Goal: Task Accomplishment & Management: Use online tool/utility

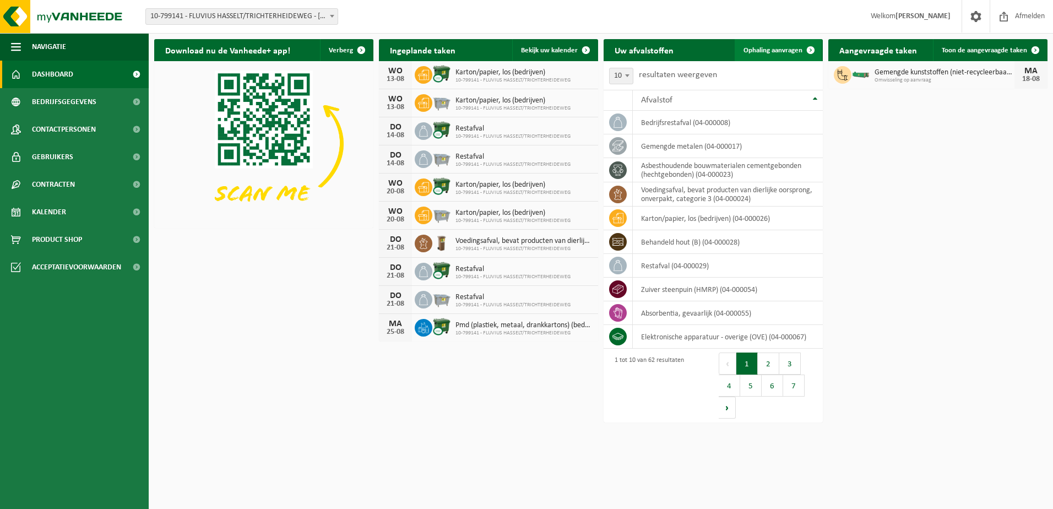
click at [766, 52] on span "Ophaling aanvragen" at bounding box center [773, 50] width 59 height 7
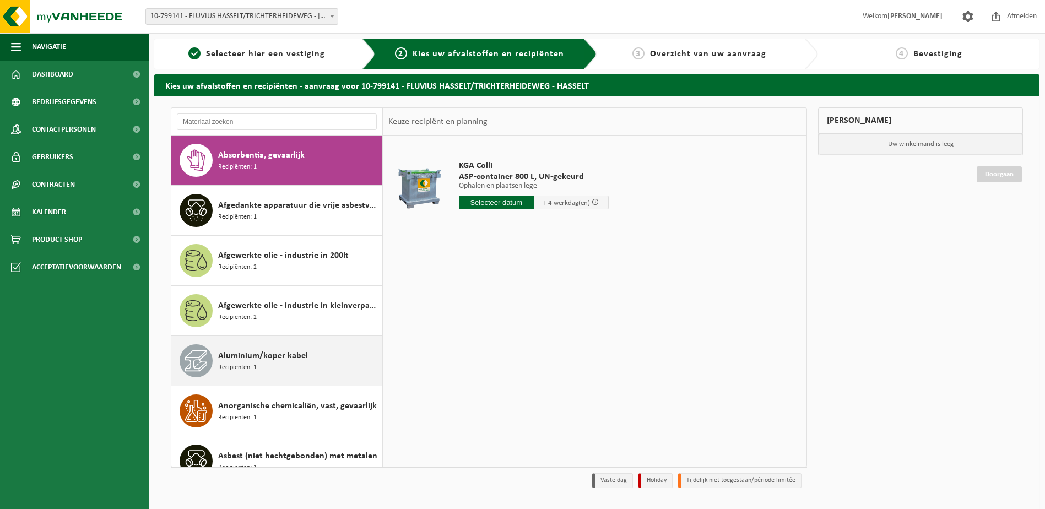
click at [258, 359] on span "Aluminium/koper kabel" at bounding box center [263, 355] width 90 height 13
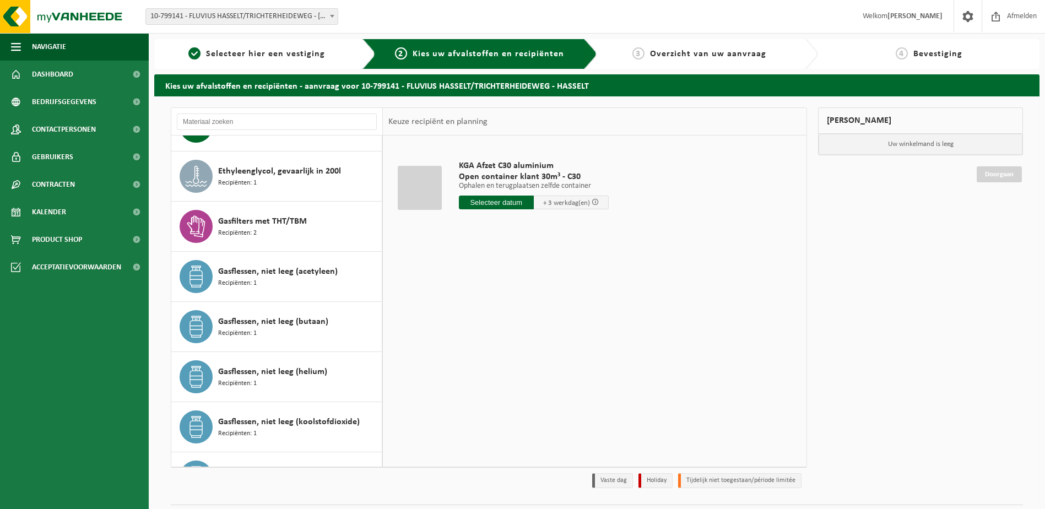
scroll to position [862, 0]
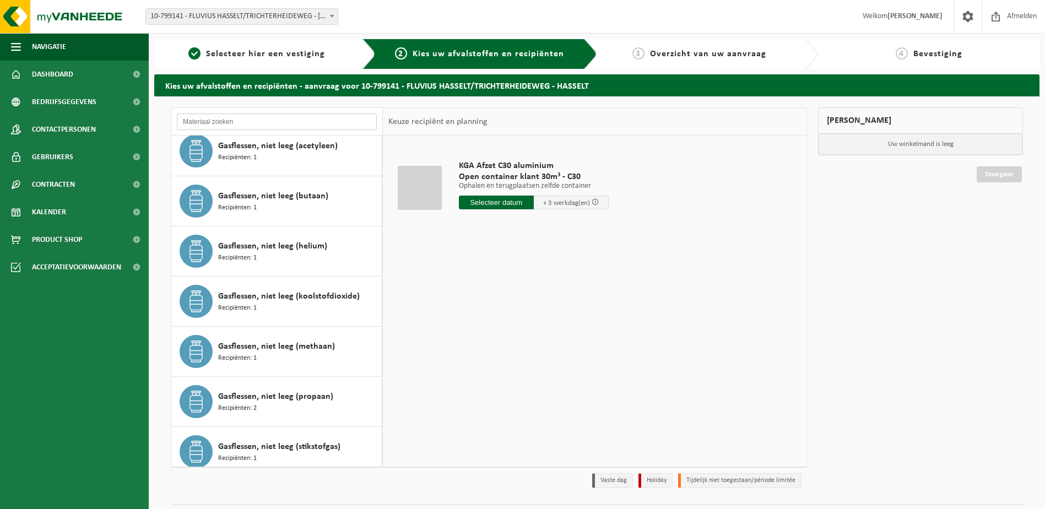
click at [363, 120] on input "text" at bounding box center [277, 122] width 200 height 17
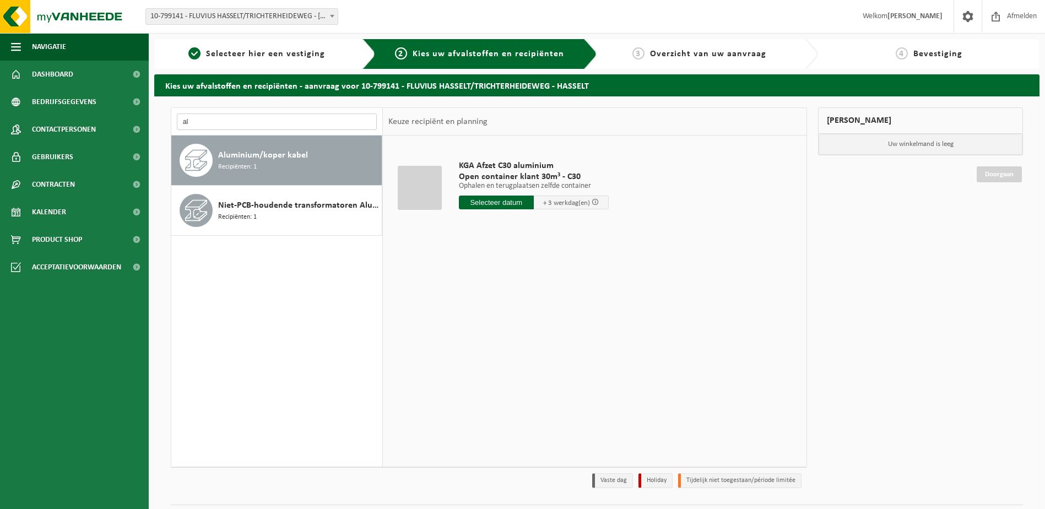
type input "a"
type input "kop"
click at [296, 213] on div "Rood koper Recipiënten: 1" at bounding box center [298, 210] width 161 height 33
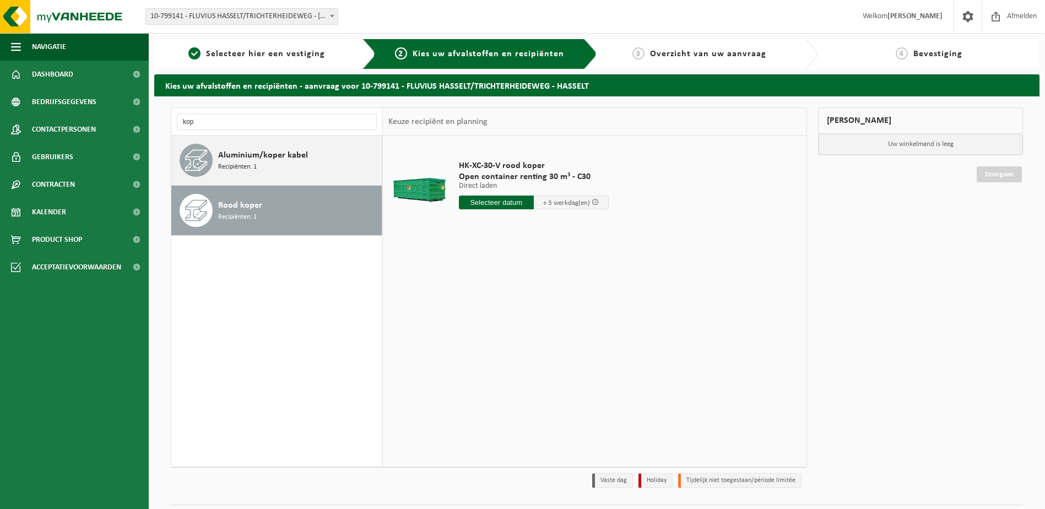
click at [300, 167] on div "Aluminium/koper kabel Recipiënten: 1" at bounding box center [298, 160] width 161 height 33
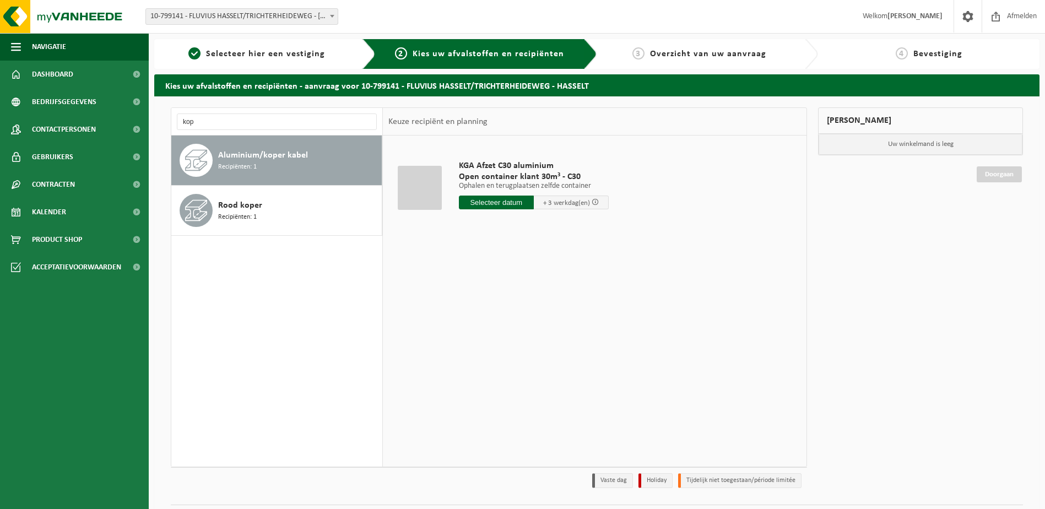
click at [504, 199] on input "text" at bounding box center [496, 203] width 75 height 14
click at [469, 317] on div "18" at bounding box center [469, 318] width 19 height 18
type input "Van 2025-08-18"
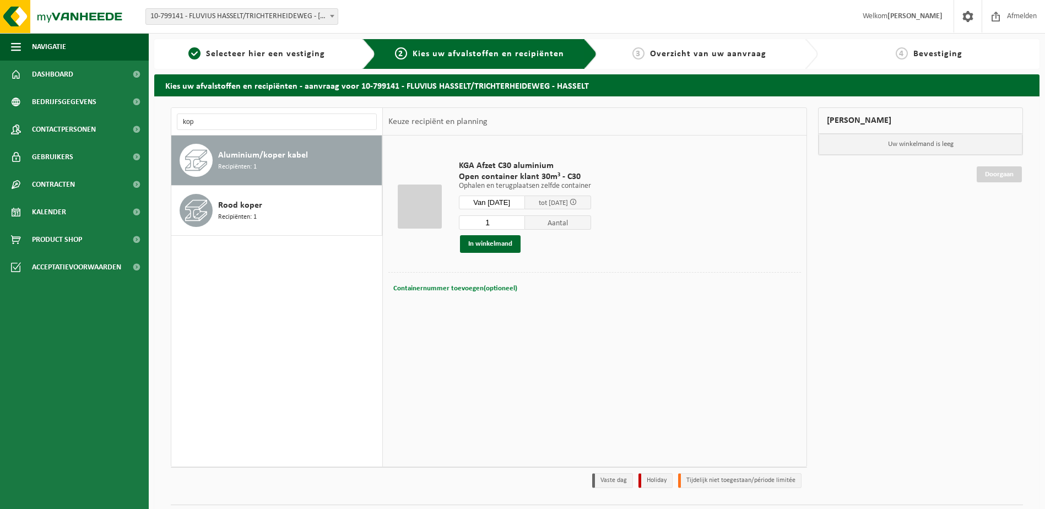
click at [482, 290] on span "Containernummer toevoegen(optioneel)" at bounding box center [455, 288] width 124 height 7
click at [83, 182] on link "Contracten" at bounding box center [74, 185] width 149 height 28
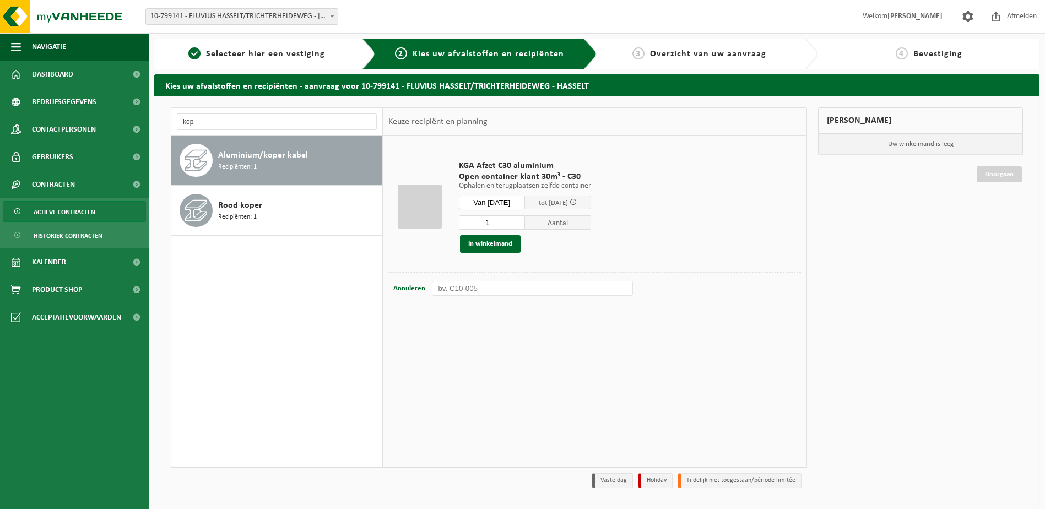
click at [80, 209] on span "Actieve contracten" at bounding box center [65, 212] width 62 height 21
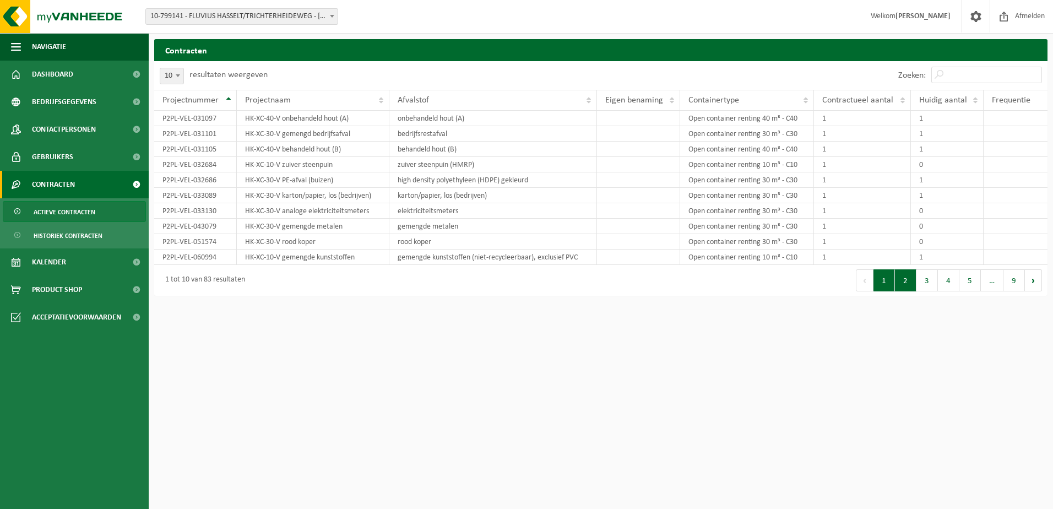
click at [904, 282] on button "2" at bounding box center [905, 280] width 21 height 22
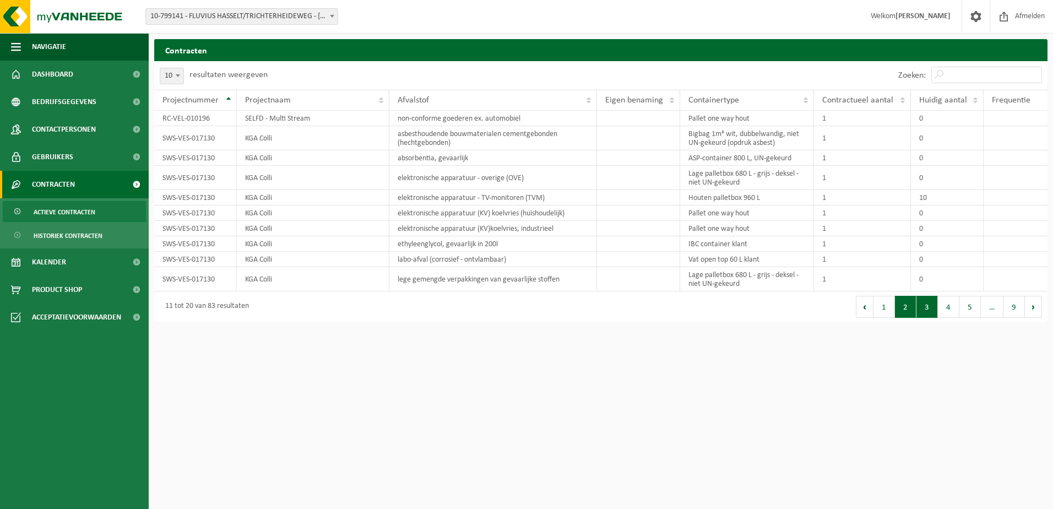
click at [921, 312] on button "3" at bounding box center [927, 307] width 21 height 22
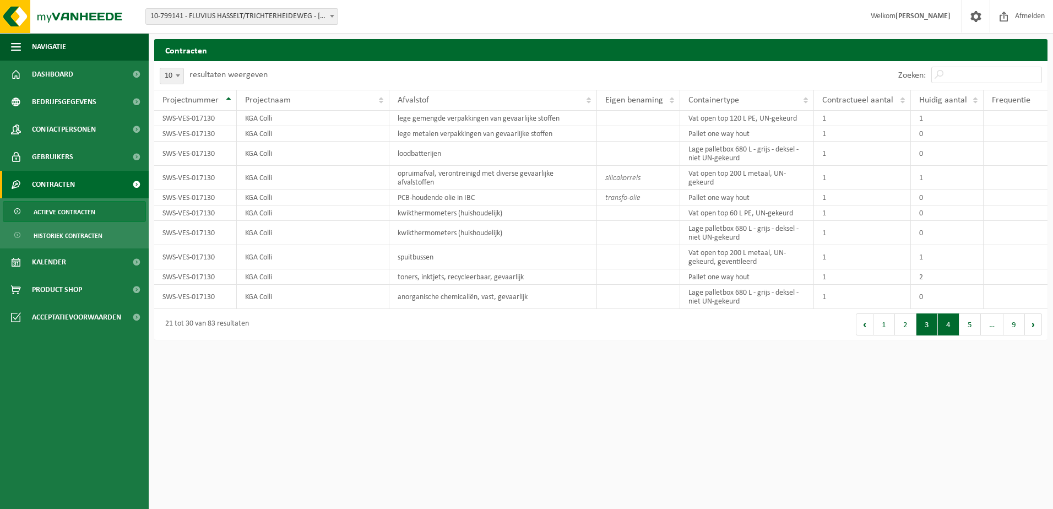
click at [943, 324] on button "4" at bounding box center [948, 325] width 21 height 22
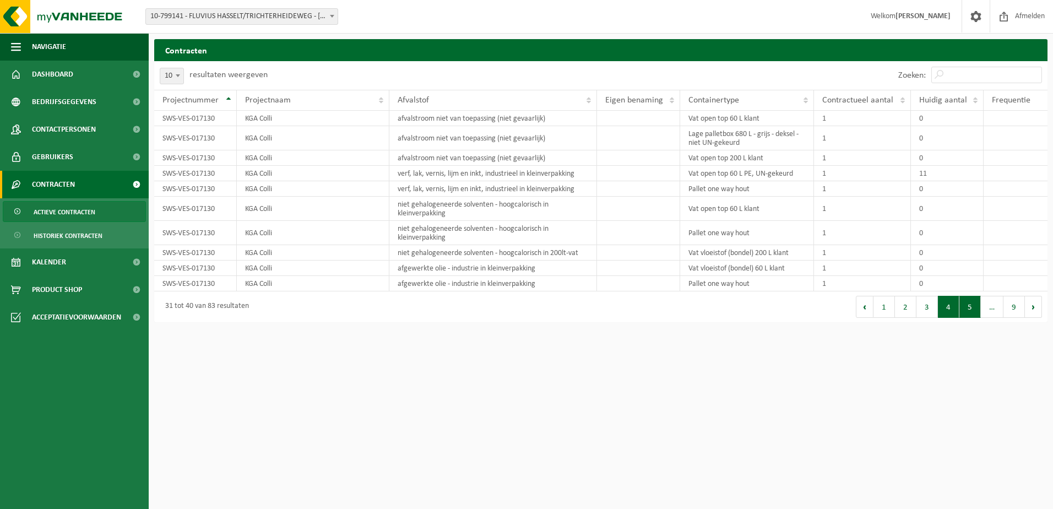
click at [975, 310] on button "5" at bounding box center [970, 307] width 21 height 22
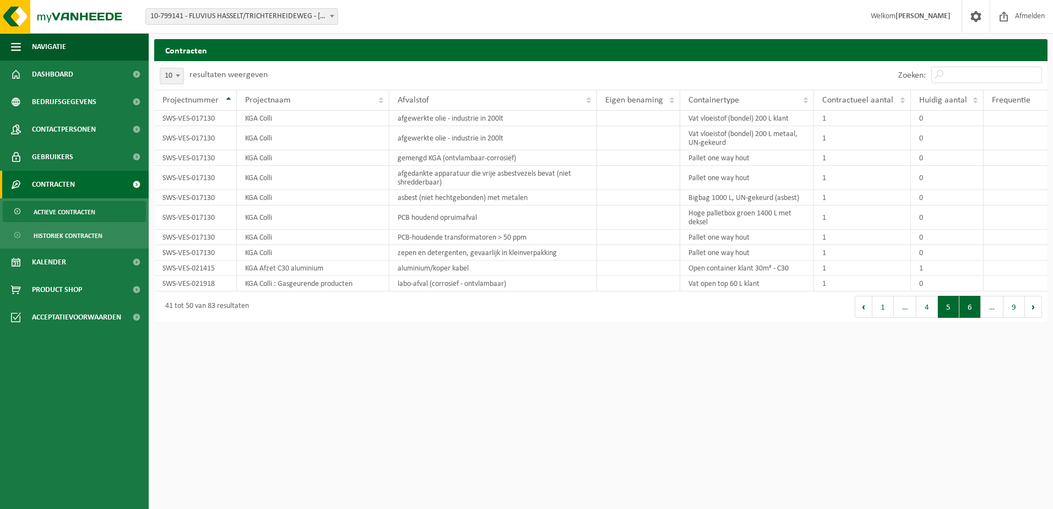
click at [966, 310] on button "6" at bounding box center [970, 307] width 21 height 22
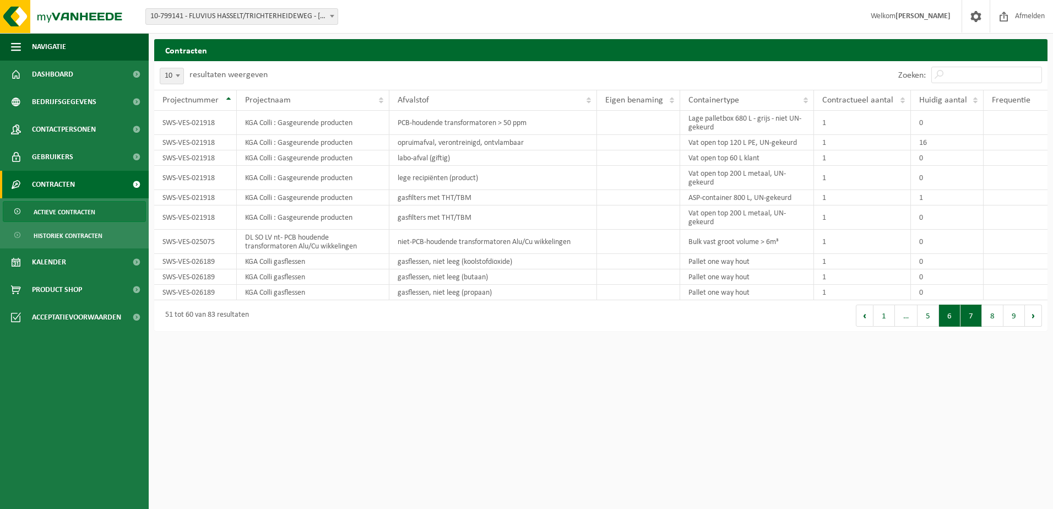
click at [972, 318] on button "7" at bounding box center [971, 316] width 21 height 22
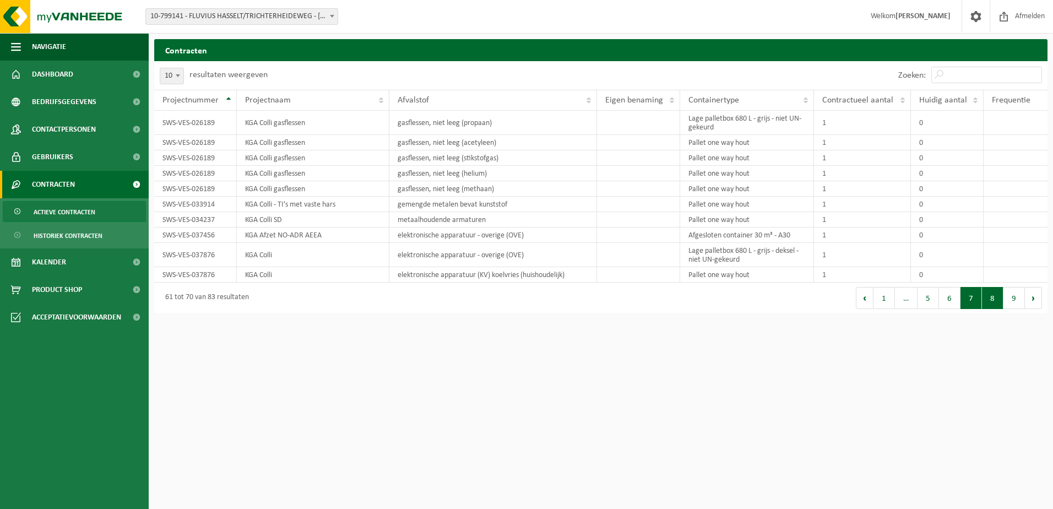
click at [986, 299] on button "8" at bounding box center [992, 298] width 21 height 22
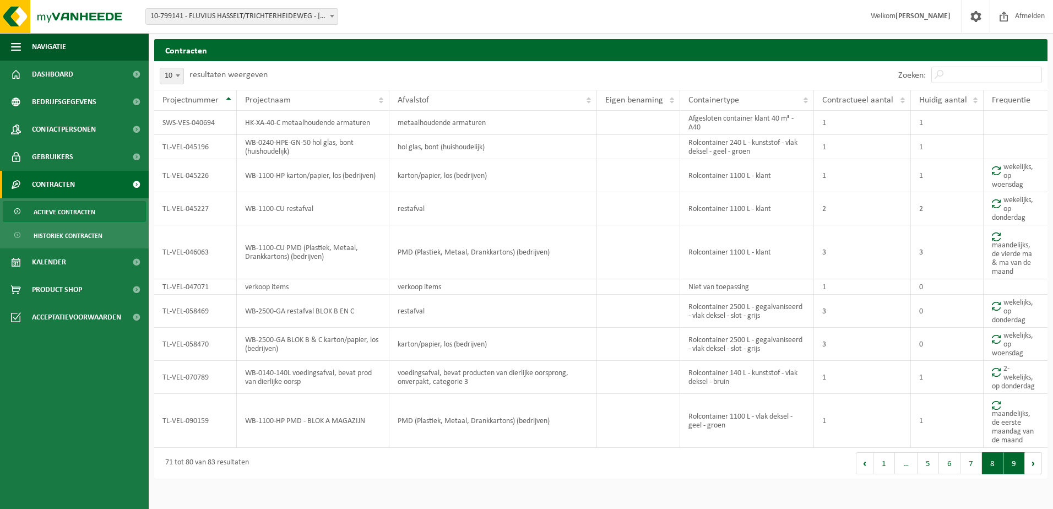
click at [1014, 469] on button "9" at bounding box center [1014, 463] width 21 height 22
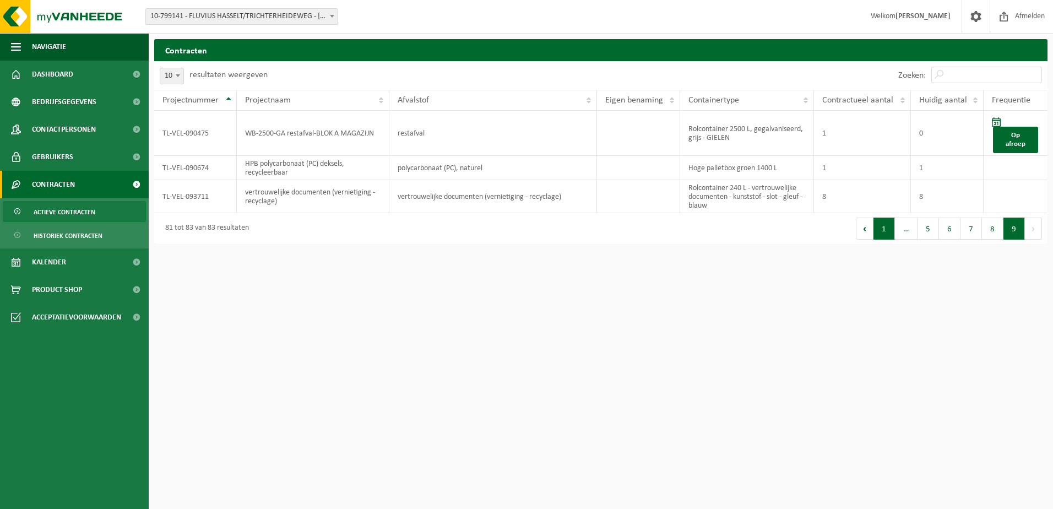
click at [882, 233] on button "1" at bounding box center [884, 229] width 21 height 22
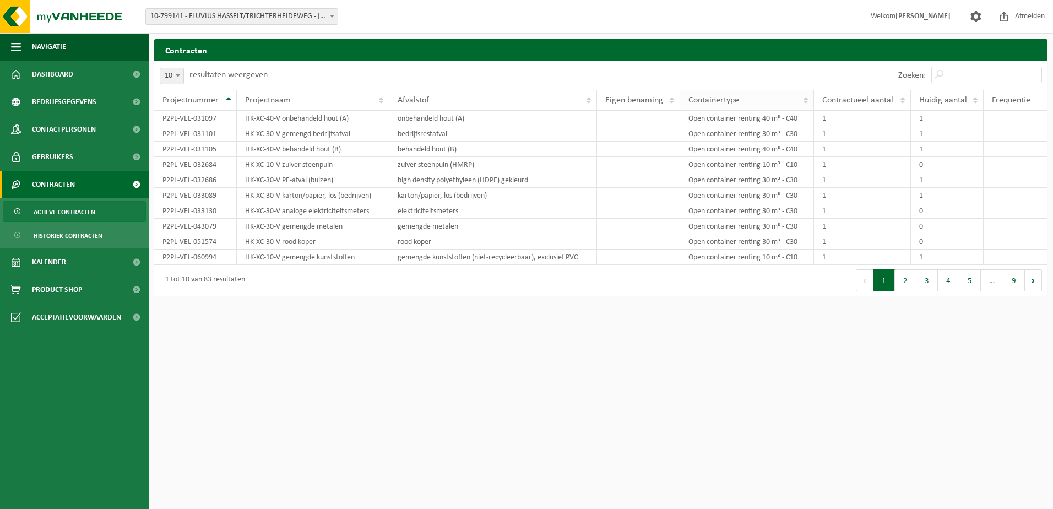
click at [758, 102] on div "Containertype" at bounding box center [744, 100] width 111 height 9
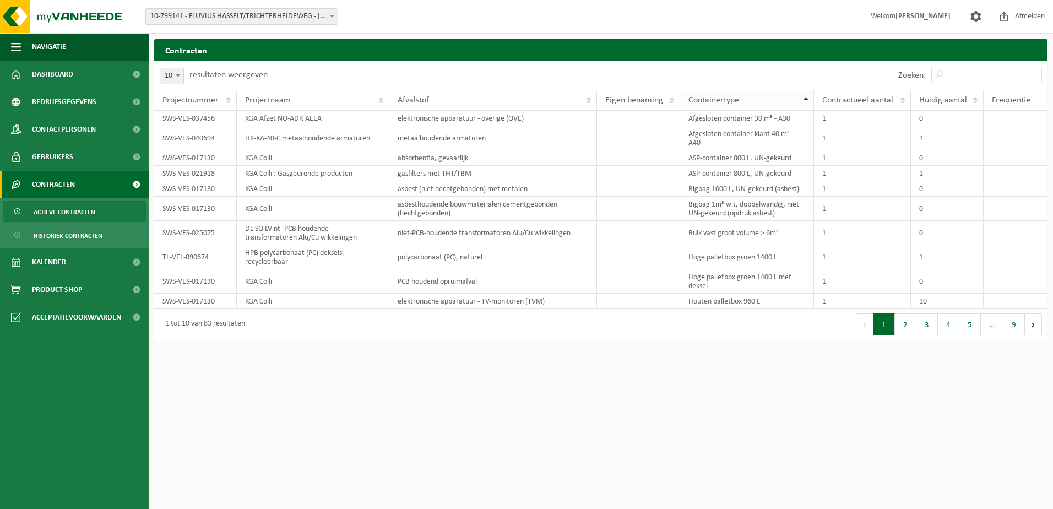
click at [758, 102] on div "Containertype" at bounding box center [744, 100] width 111 height 9
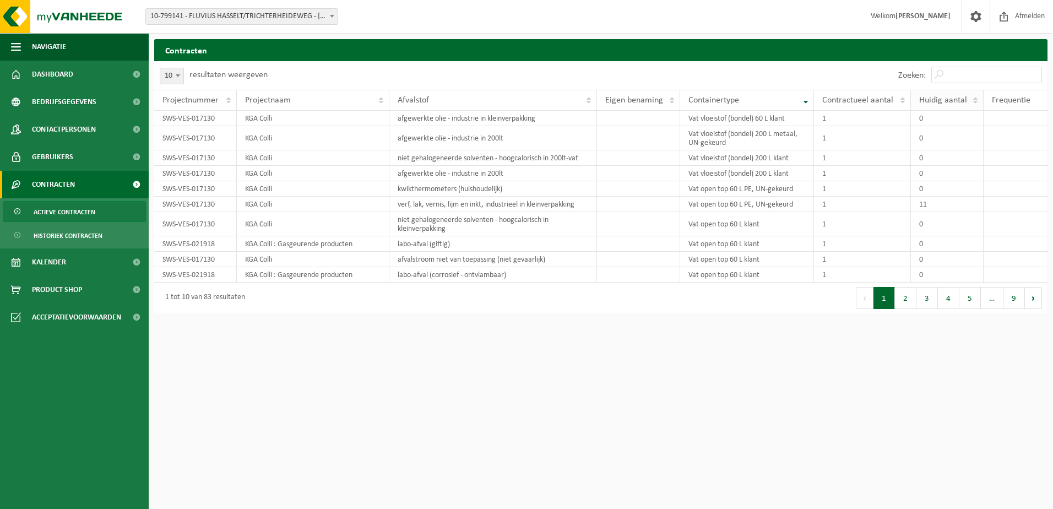
click at [933, 101] on span "Huidig aantal" at bounding box center [944, 100] width 48 height 9
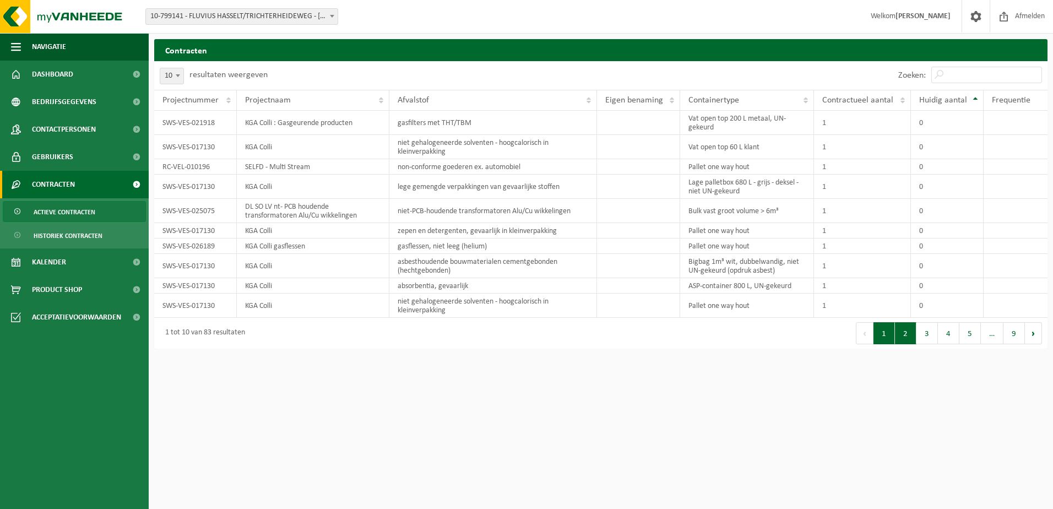
click at [901, 334] on button "2" at bounding box center [905, 333] width 21 height 22
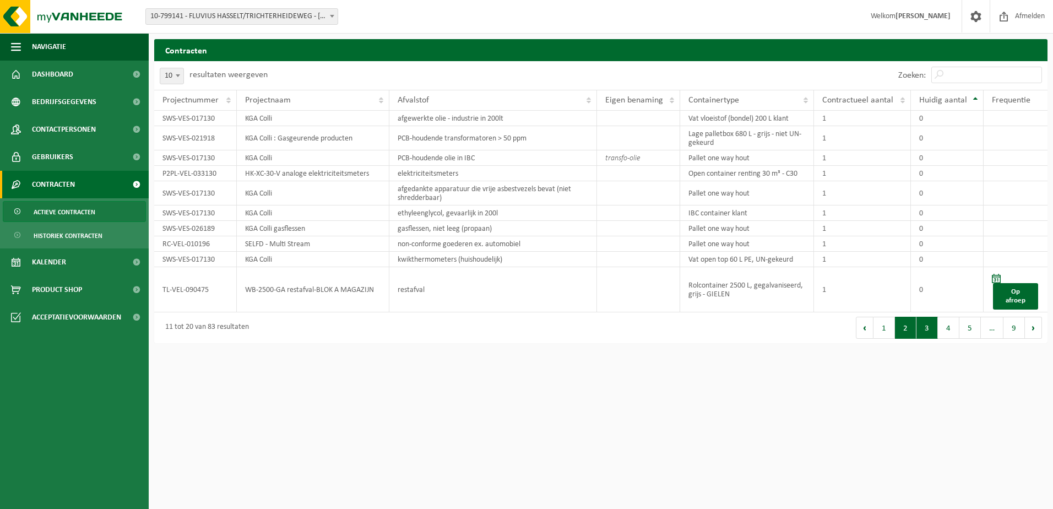
click at [934, 331] on button "3" at bounding box center [927, 328] width 21 height 22
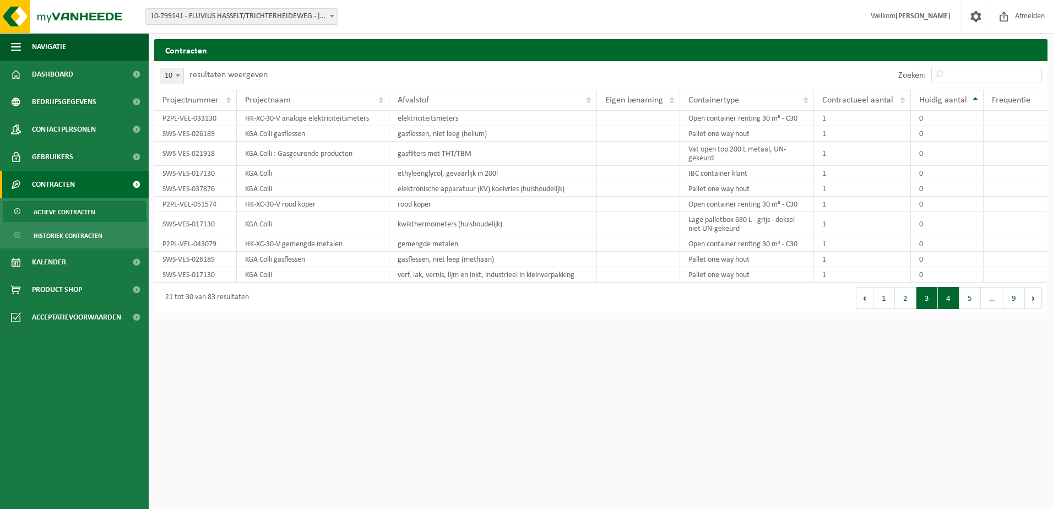
click at [955, 302] on button "4" at bounding box center [948, 298] width 21 height 22
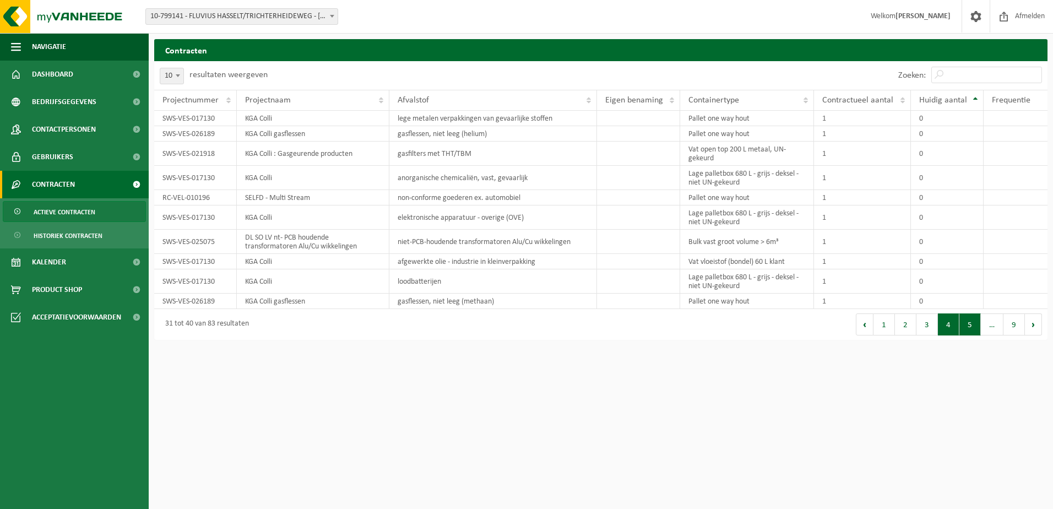
click at [969, 324] on button "5" at bounding box center [970, 325] width 21 height 22
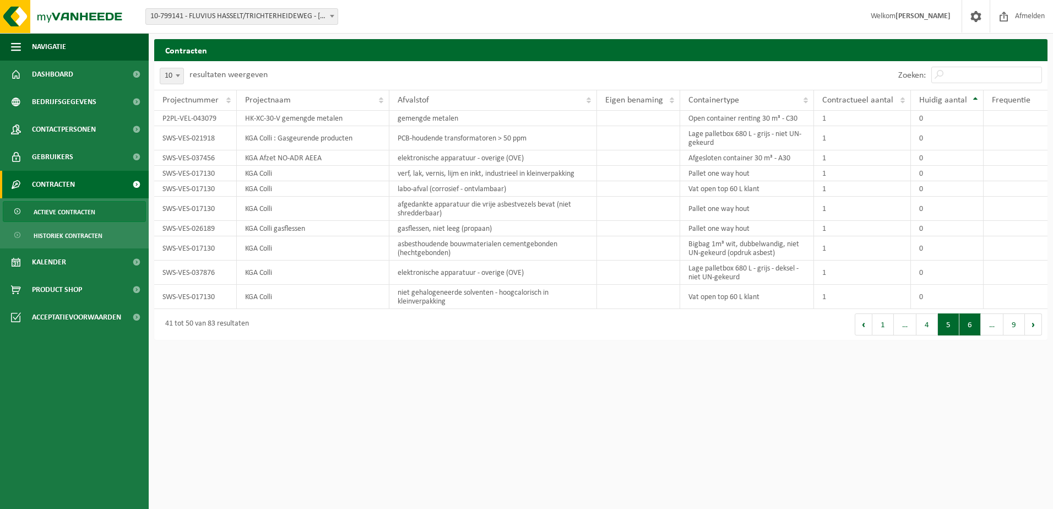
click at [965, 329] on button "6" at bounding box center [970, 325] width 21 height 22
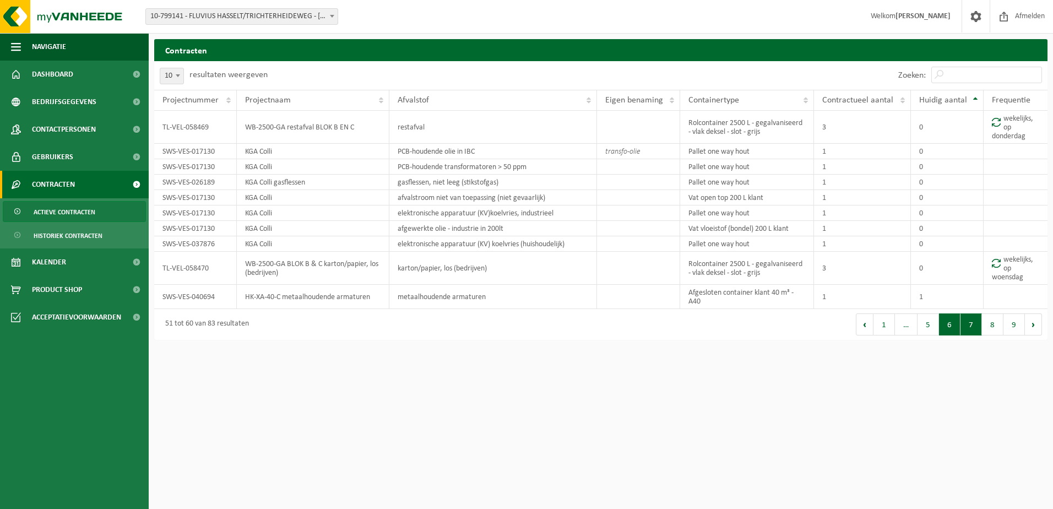
click at [978, 329] on button "7" at bounding box center [971, 325] width 21 height 22
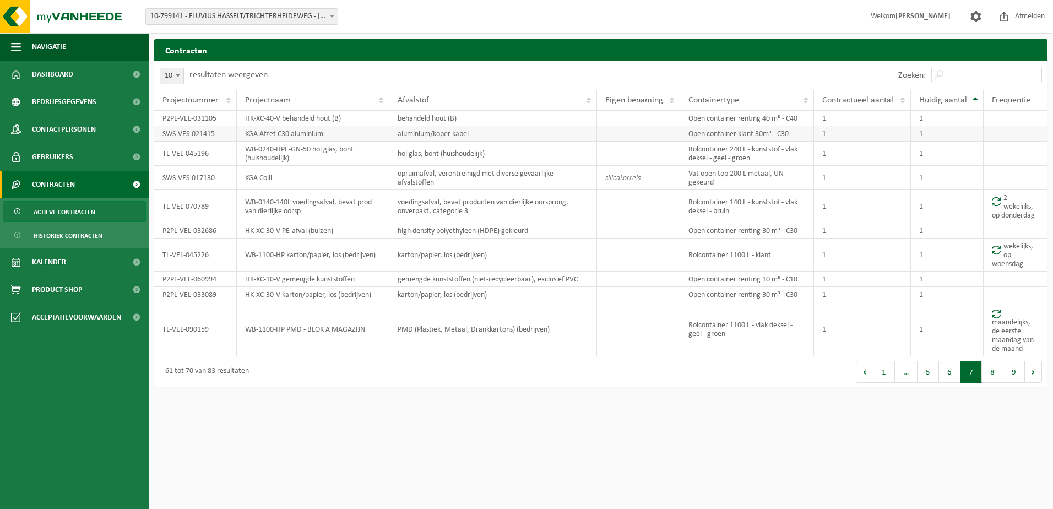
click at [209, 133] on td "SWS-VES-021415" at bounding box center [195, 133] width 83 height 15
click at [86, 237] on span "Historiek contracten" at bounding box center [68, 235] width 69 height 21
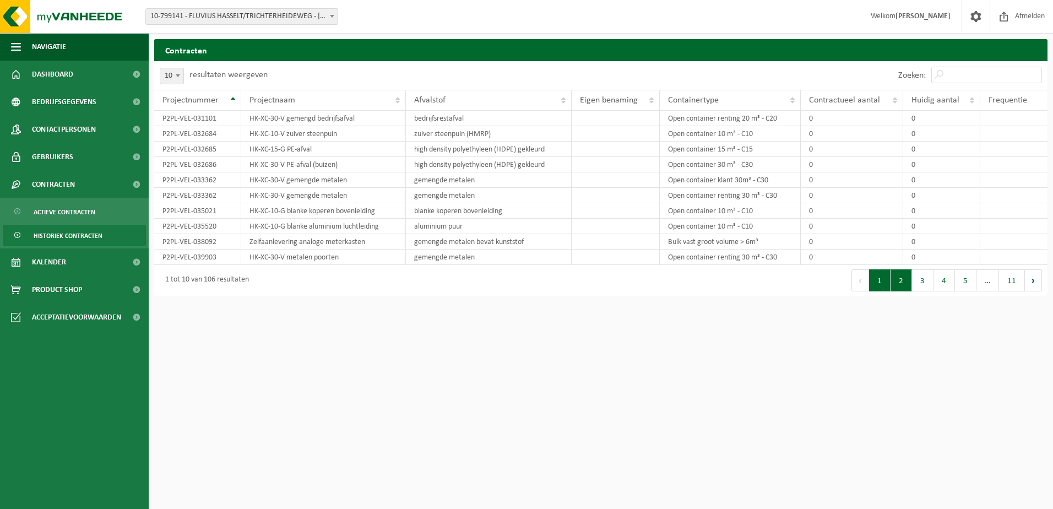
click at [912, 284] on button "2" at bounding box center [901, 280] width 21 height 22
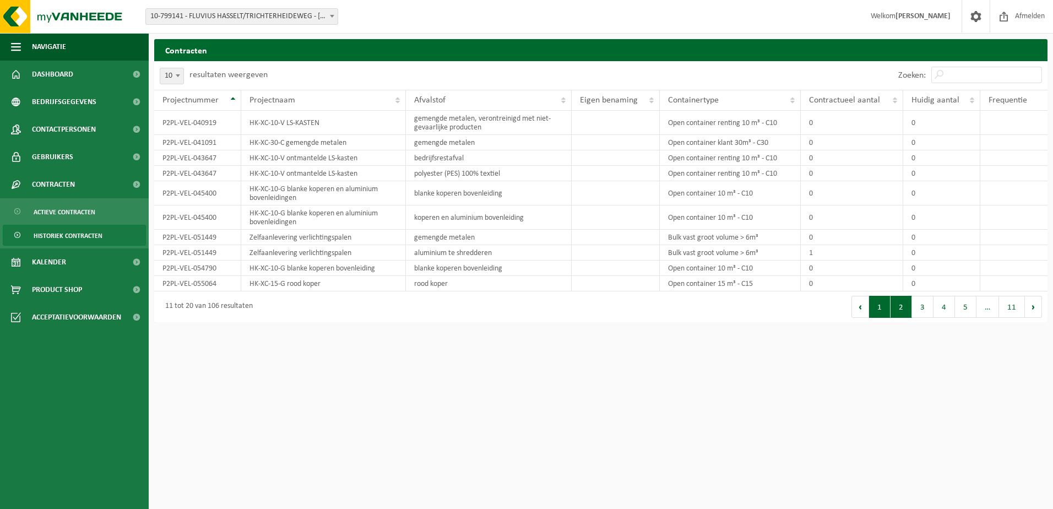
click at [887, 307] on button "1" at bounding box center [879, 307] width 21 height 22
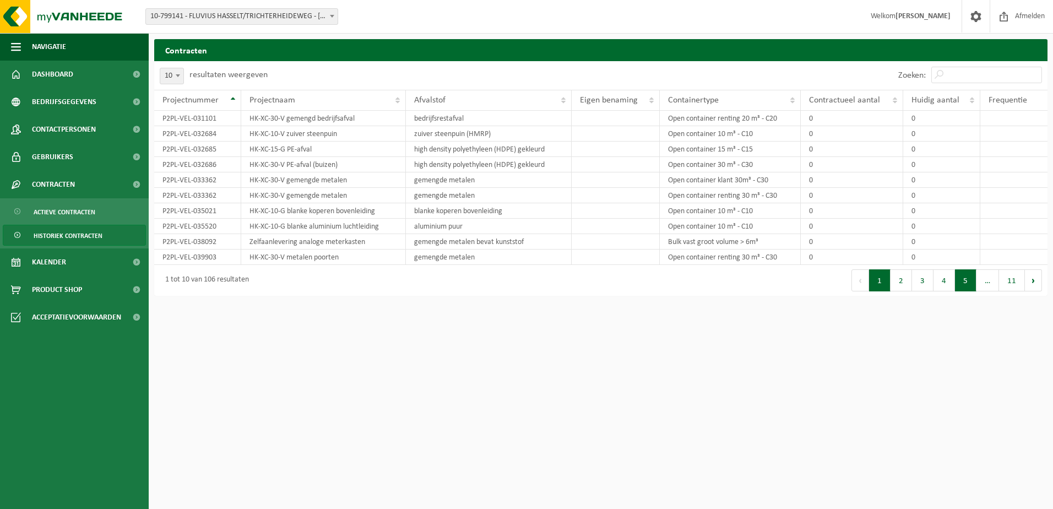
click at [966, 283] on button "5" at bounding box center [965, 280] width 21 height 22
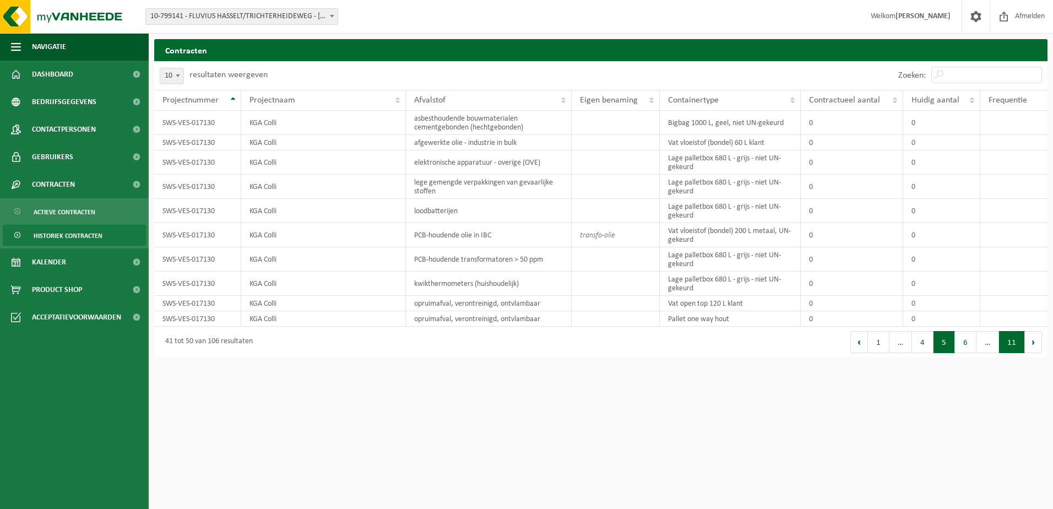
click at [1001, 332] on button "11" at bounding box center [1012, 342] width 26 height 22
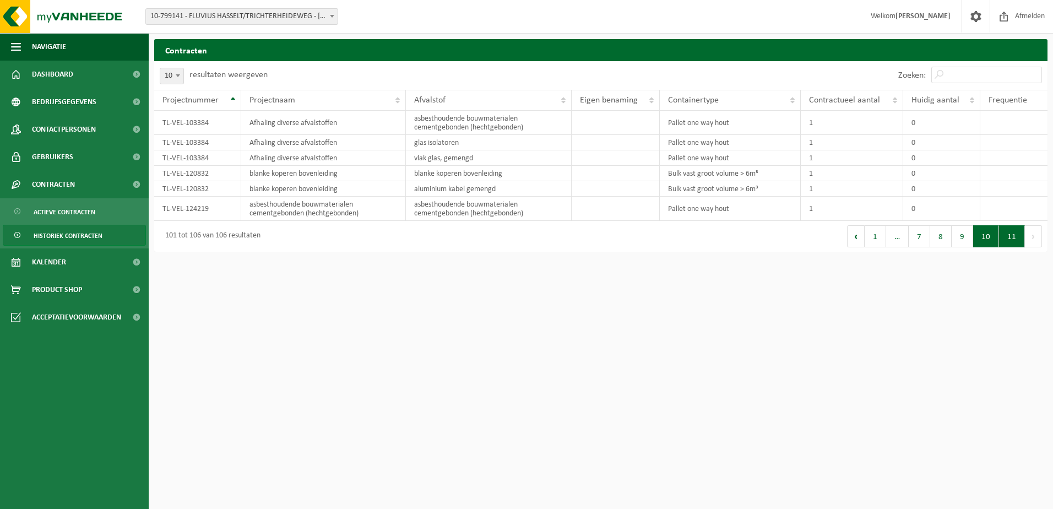
click at [987, 241] on button "10" at bounding box center [987, 236] width 26 height 22
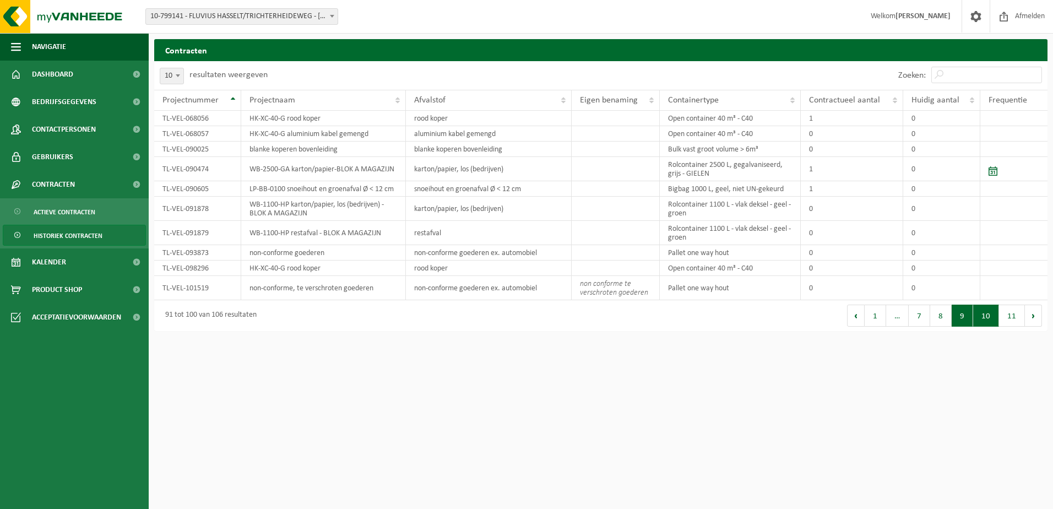
click at [964, 319] on button "9" at bounding box center [962, 316] width 21 height 22
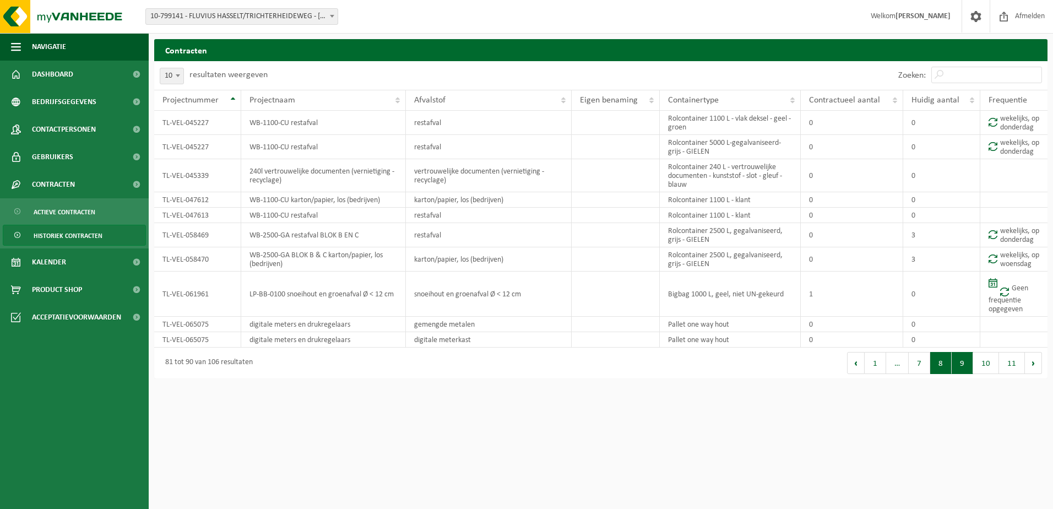
click at [949, 374] on button "8" at bounding box center [941, 363] width 21 height 22
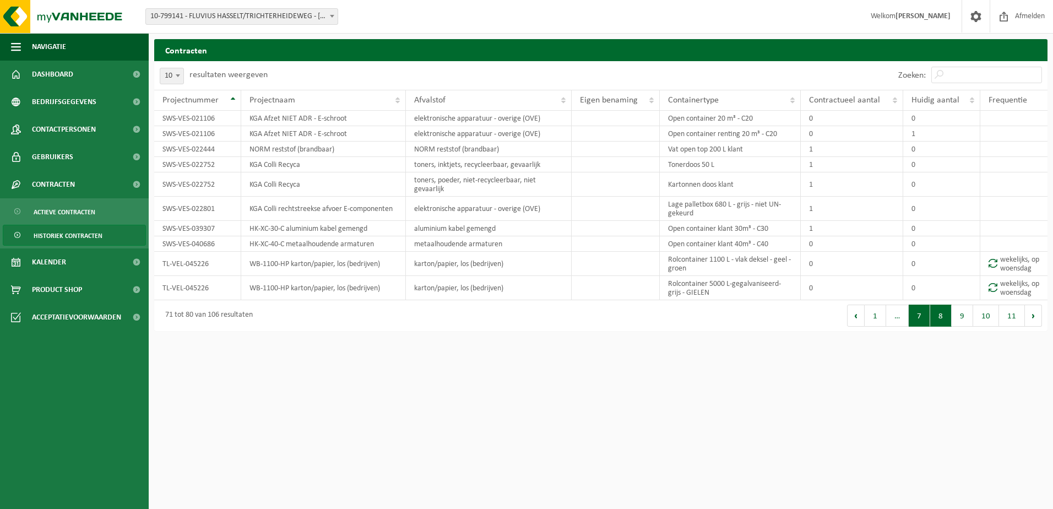
click at [926, 327] on button "7" at bounding box center [919, 316] width 21 height 22
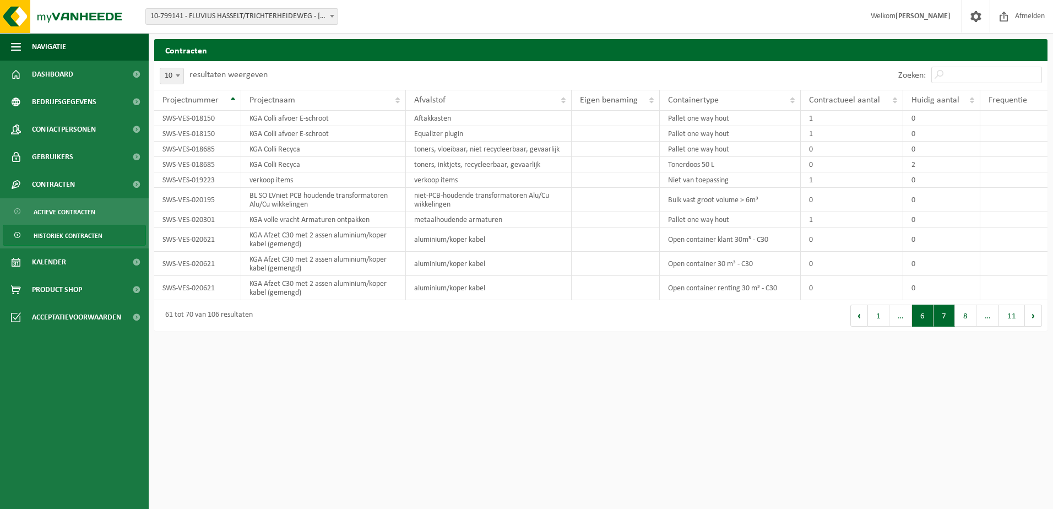
click at [927, 321] on button "6" at bounding box center [922, 316] width 21 height 22
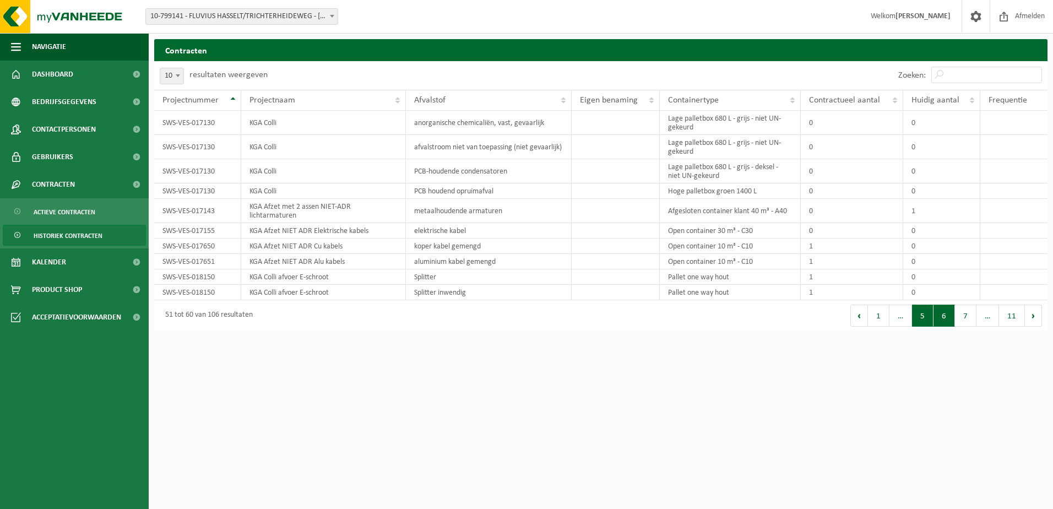
click at [930, 321] on button "5" at bounding box center [922, 316] width 21 height 22
